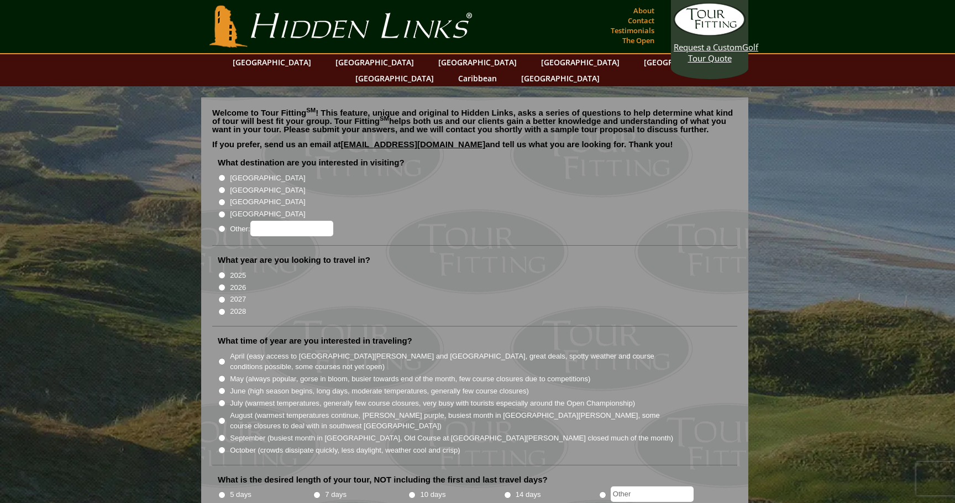
click at [254, 185] on label "[GEOGRAPHIC_DATA]" at bounding box center [267, 190] width 75 height 11
click at [226, 186] on input "[GEOGRAPHIC_DATA]" at bounding box center [221, 189] width 7 height 7
radio input "true"
click at [284, 269] on li "2025" at bounding box center [479, 275] width 523 height 12
click at [281, 280] on li "2026" at bounding box center [479, 286] width 523 height 12
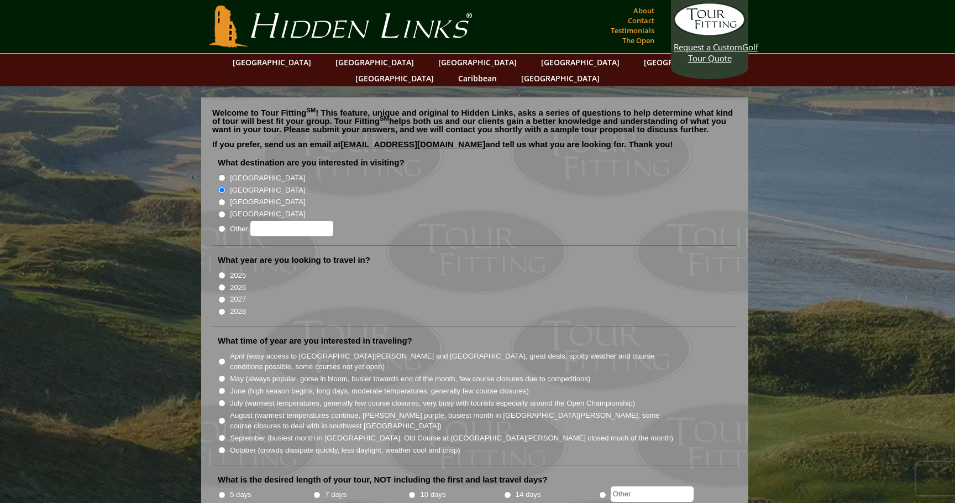
click at [238, 282] on label "2026" at bounding box center [238, 287] width 16 height 11
click at [226, 284] on input "2026" at bounding box center [221, 287] width 7 height 7
radio input "true"
